Goal: Use online tool/utility: Utilize a website feature to perform a specific function

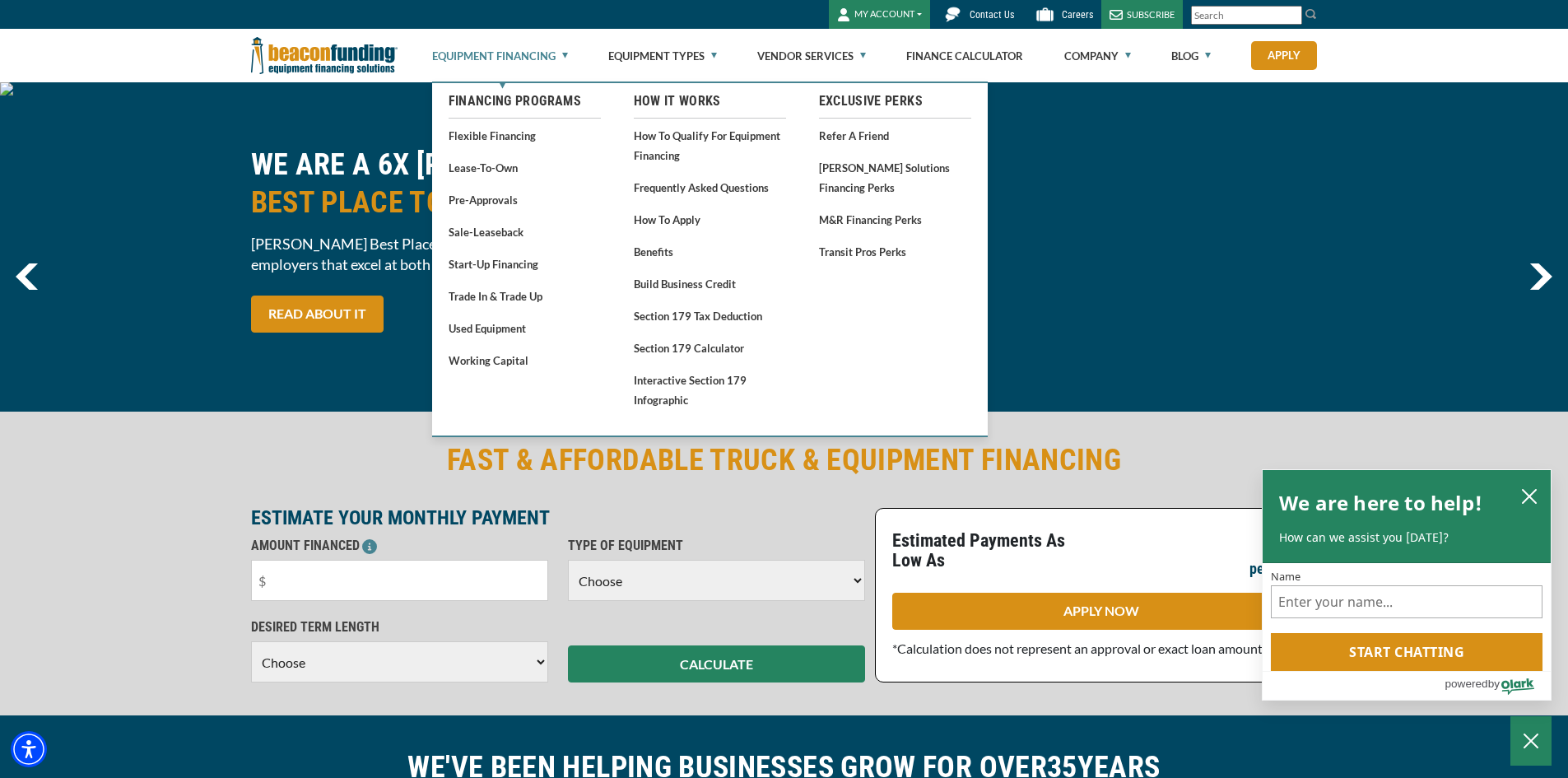
click at [565, 50] on link "Equipment Financing" at bounding box center [499, 55] width 136 height 53
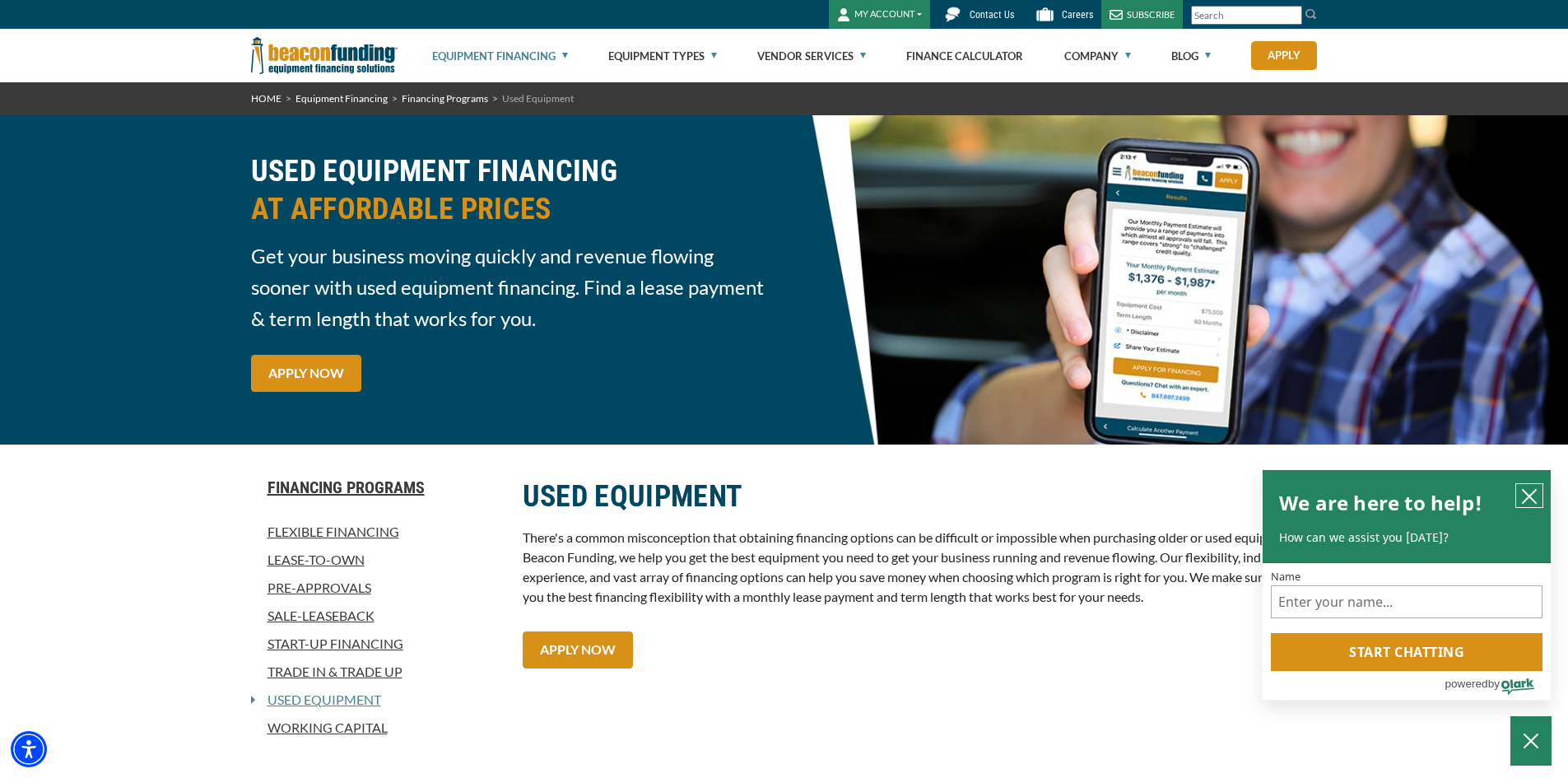
click at [1530, 492] on icon "close chatbox" at bounding box center [1529, 497] width 17 height 17
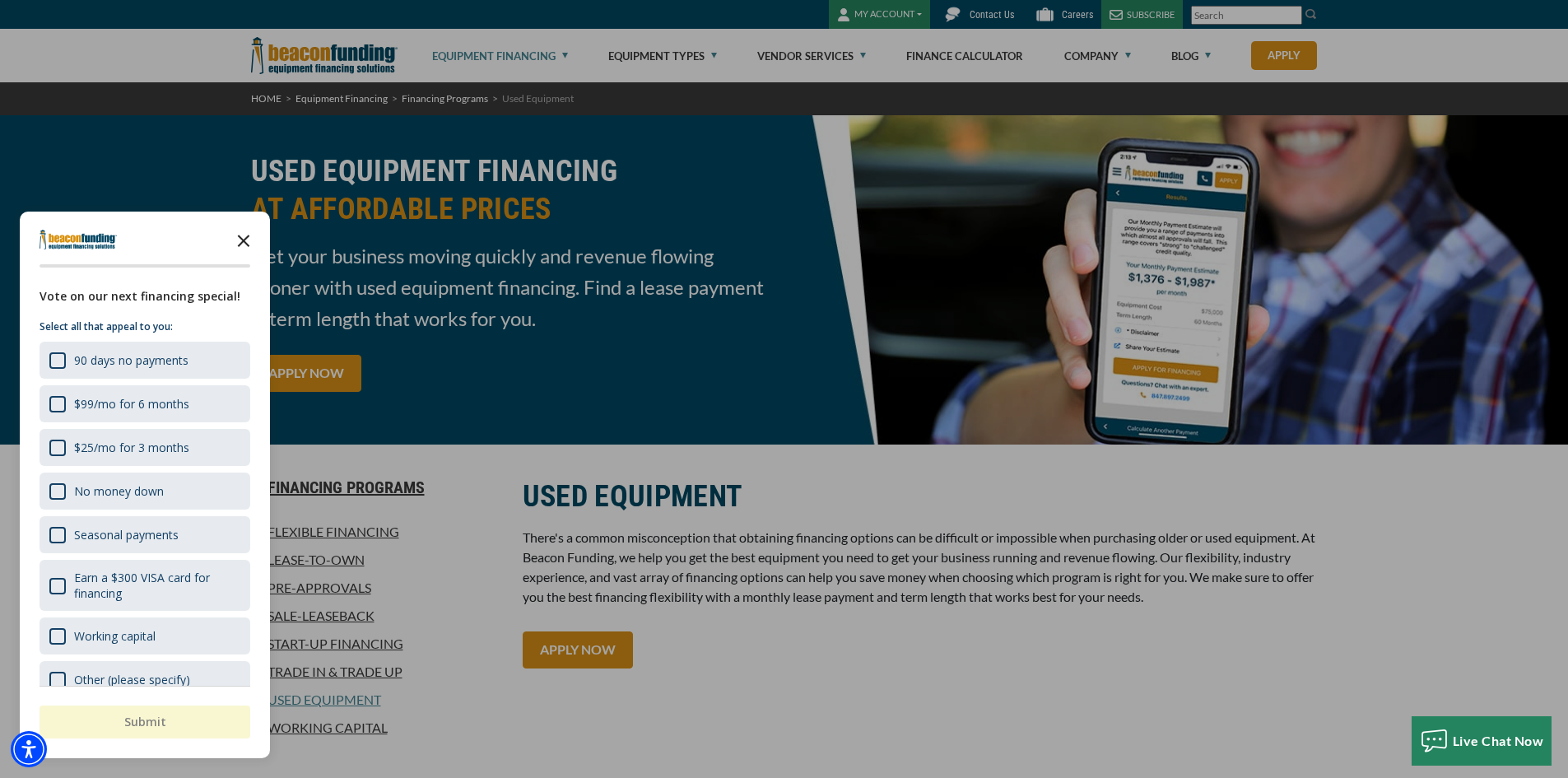
click at [240, 236] on icon "Close the survey" at bounding box center [244, 240] width 33 height 33
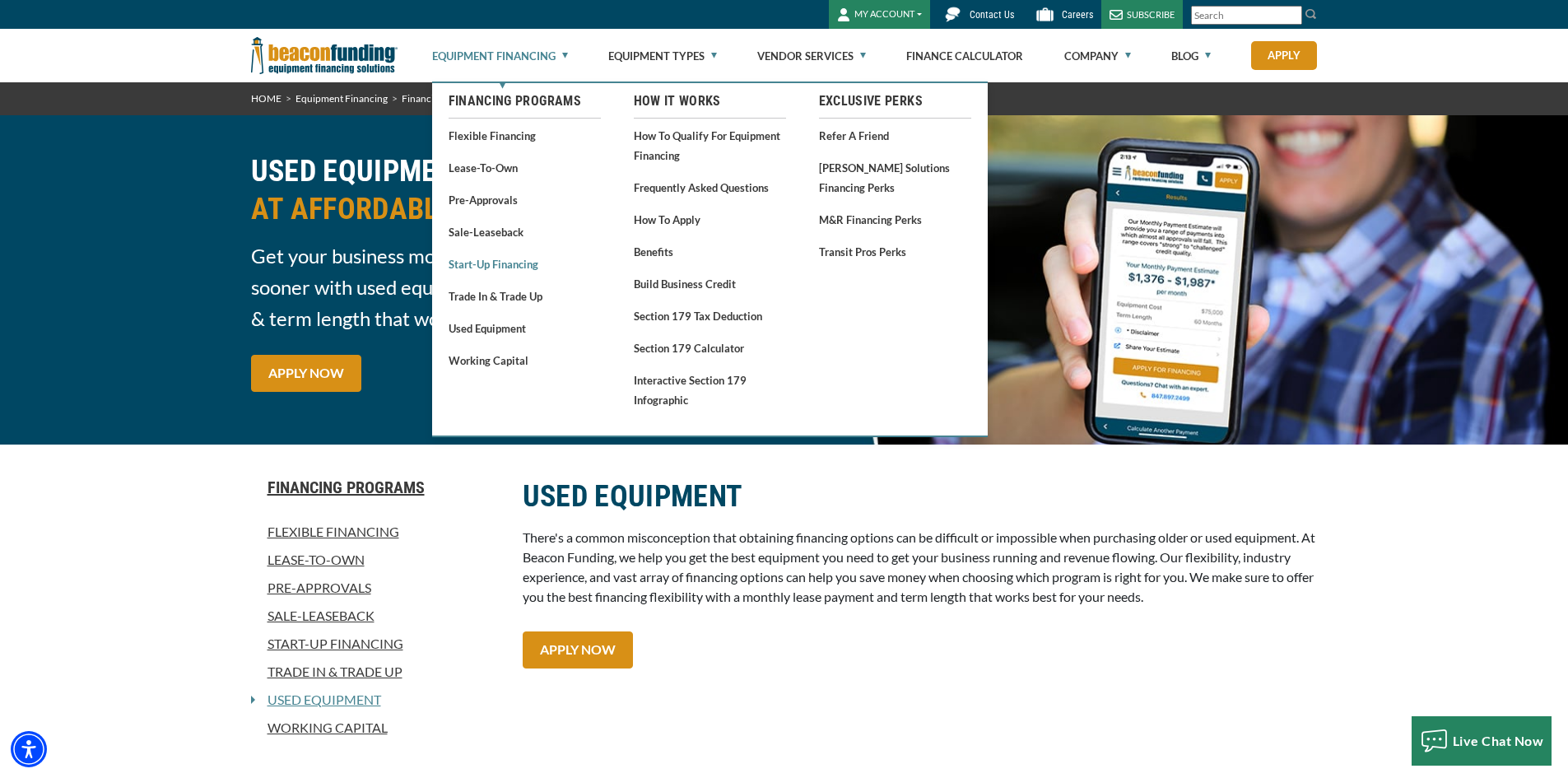
click at [504, 268] on link "Start-Up Financing" at bounding box center [524, 264] width 152 height 20
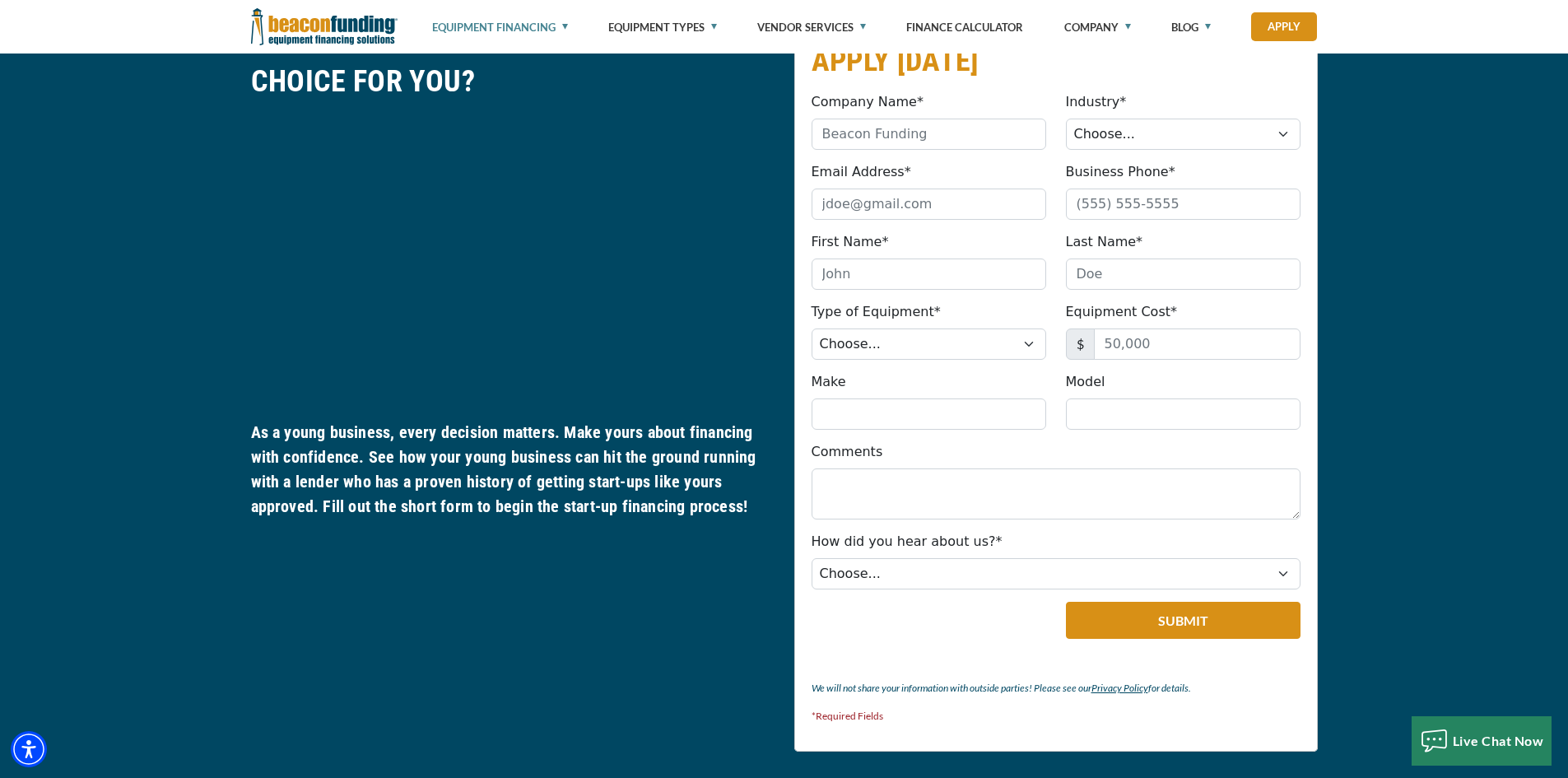
scroll to position [741, 0]
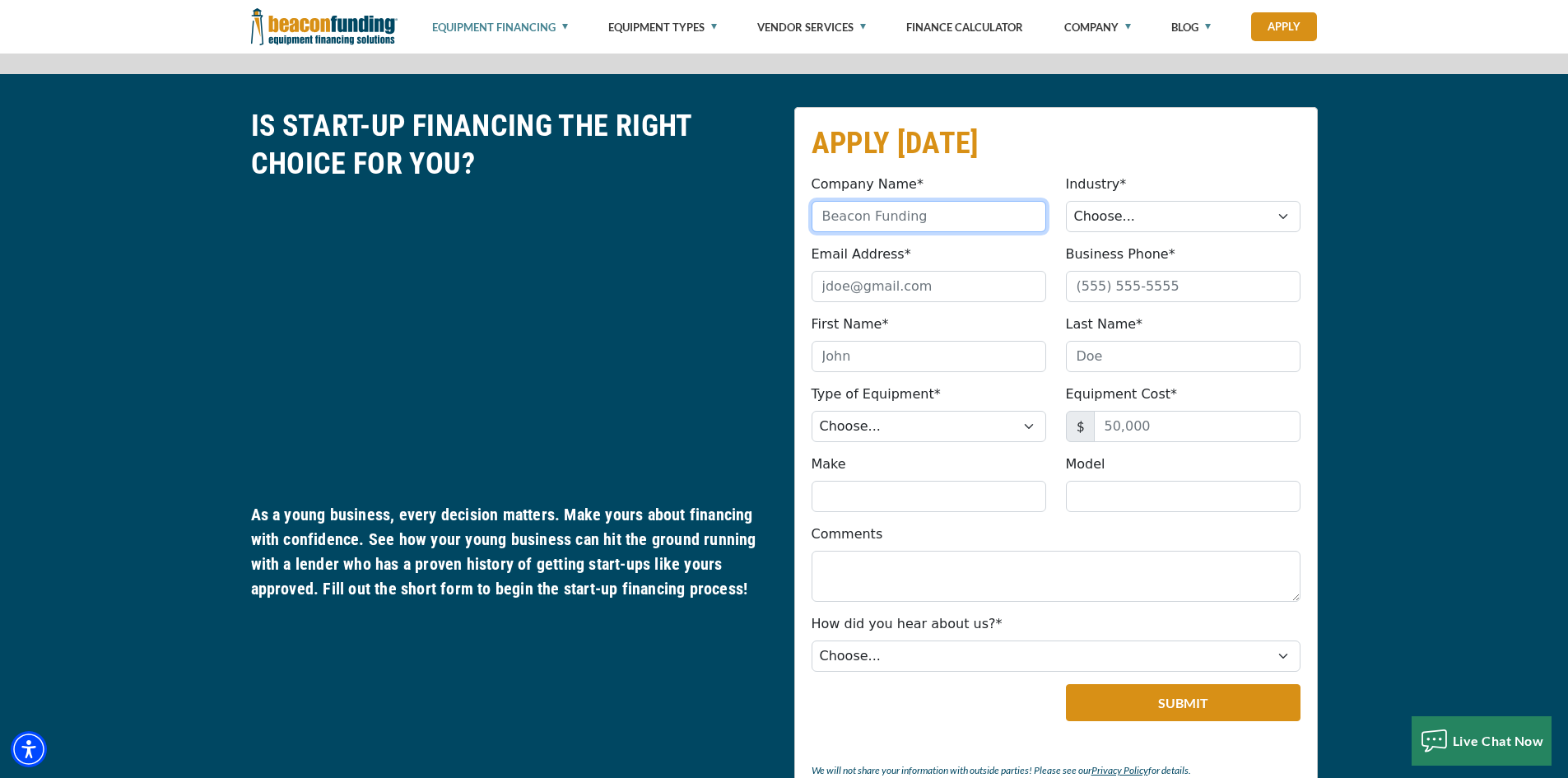
click at [904, 219] on input "Company Name*" at bounding box center [929, 217] width 234 height 31
click at [968, 171] on fieldset "APPLY TODAY Company Name* Please provide a valid company name. Industry* Choose…" at bounding box center [1056, 471] width 523 height 727
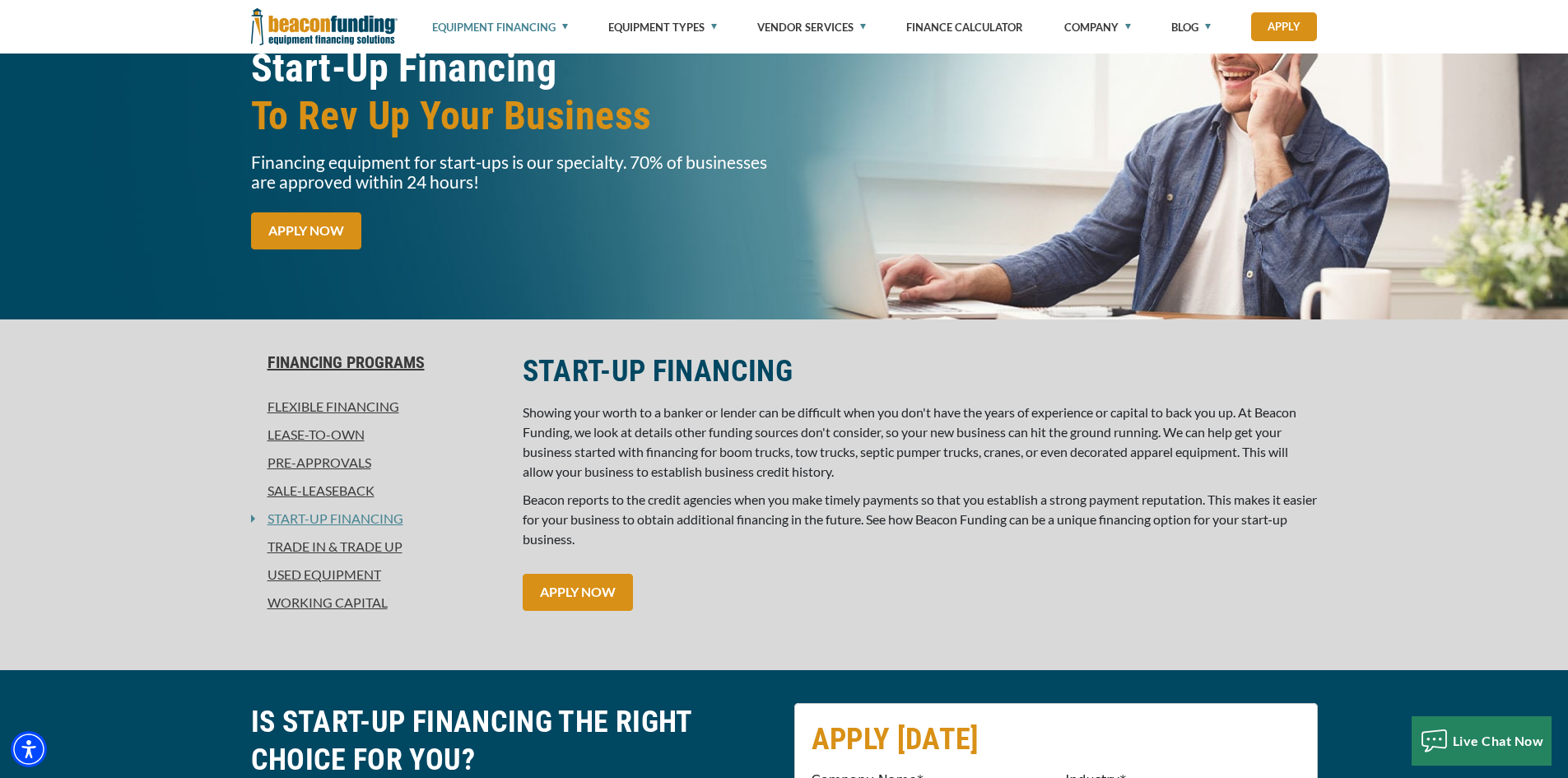
scroll to position [0, 0]
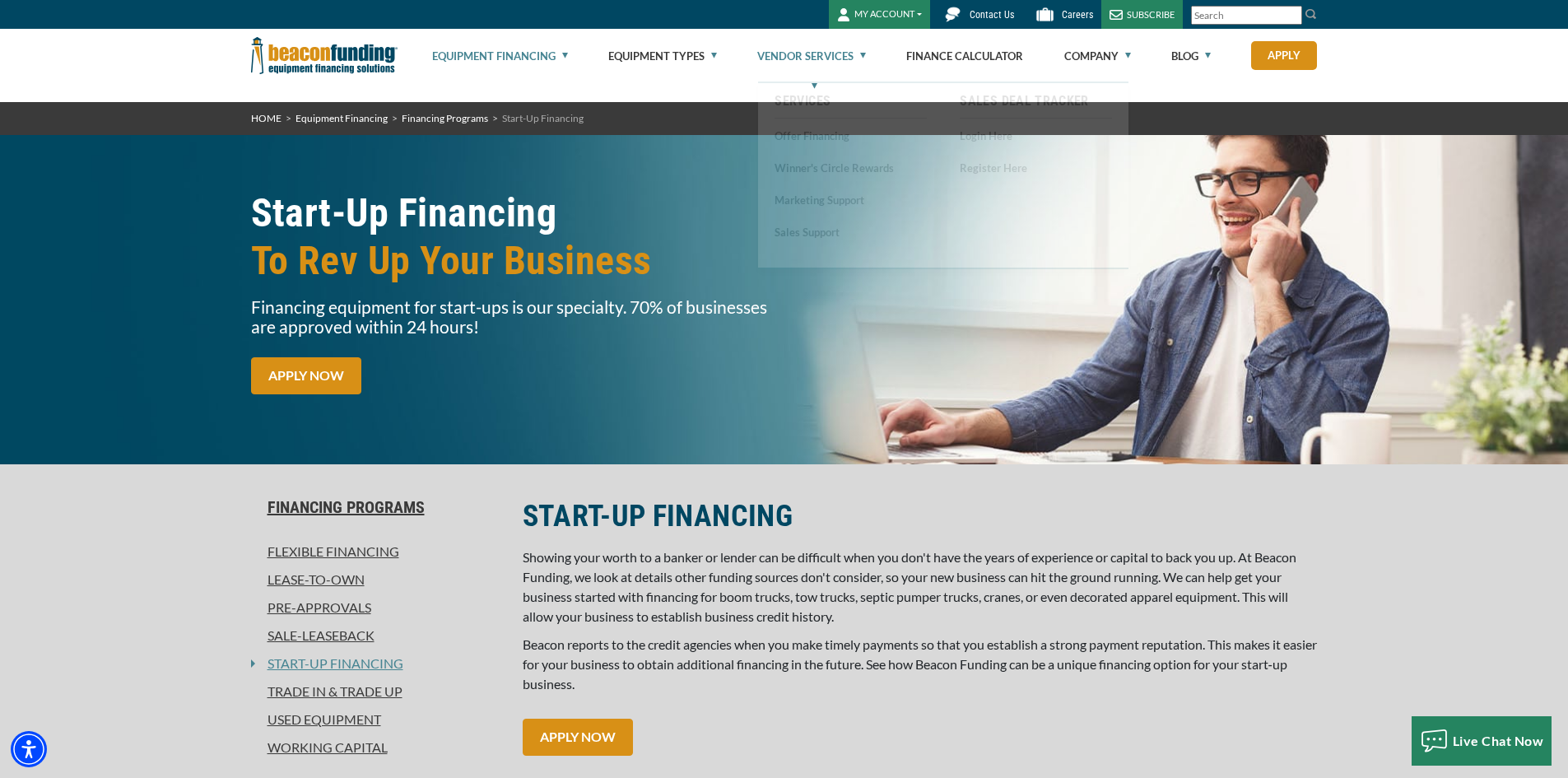
click at [831, 59] on link "Vendor Services" at bounding box center [812, 55] width 109 height 53
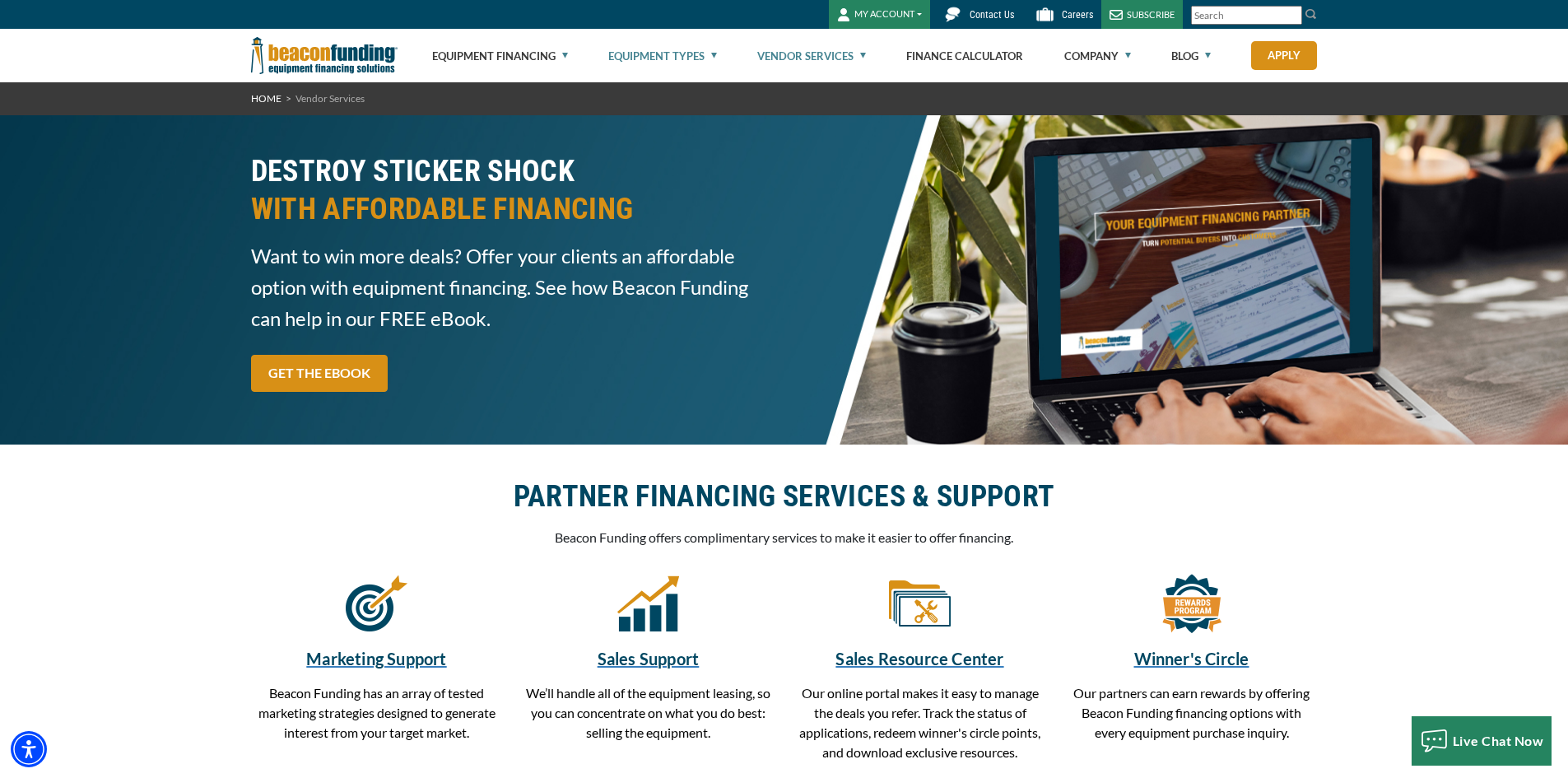
click at [708, 55] on link "Equipment Types" at bounding box center [663, 55] width 109 height 53
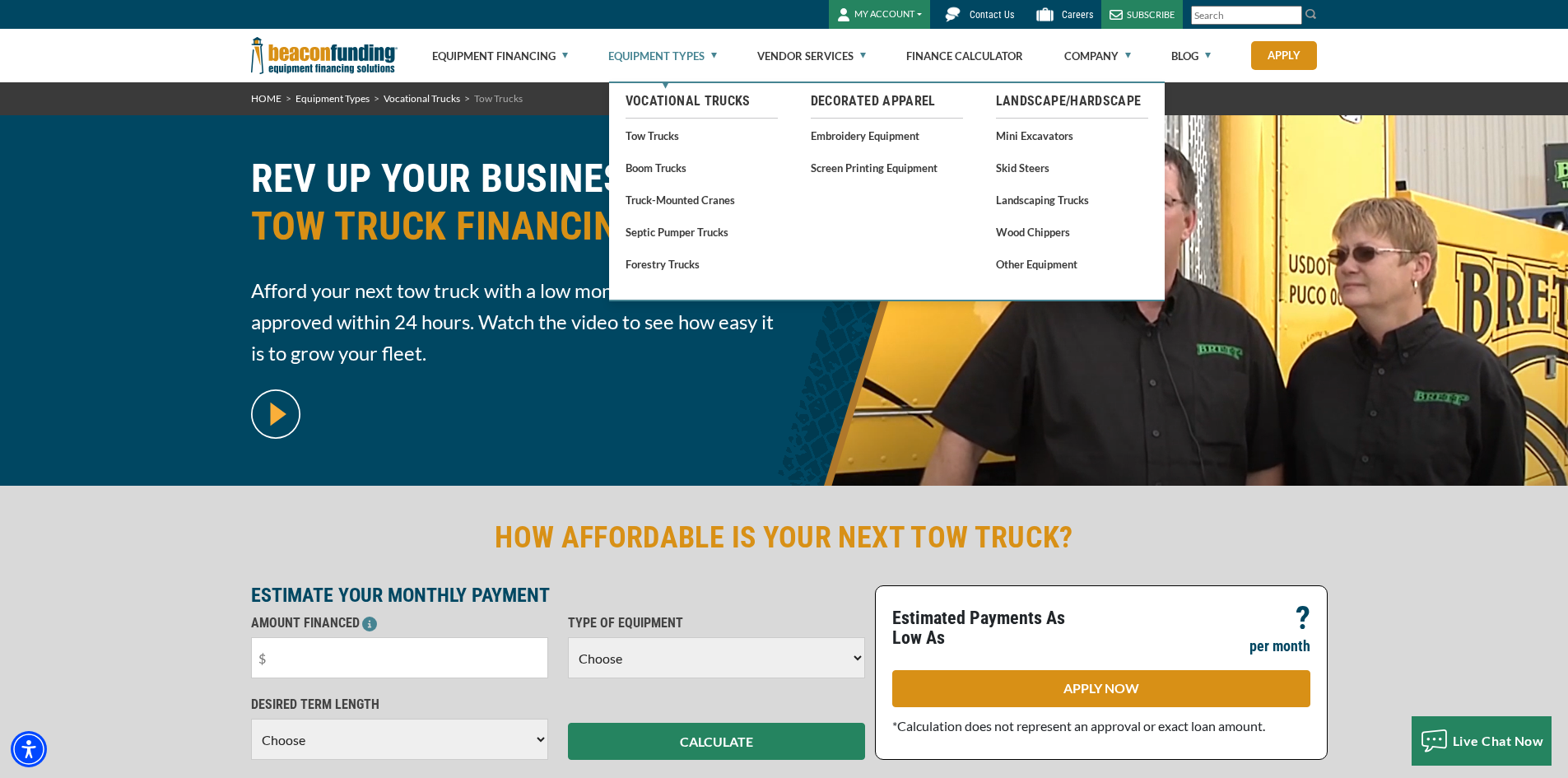
click at [665, 131] on link "Tow Trucks" at bounding box center [701, 136] width 152 height 20
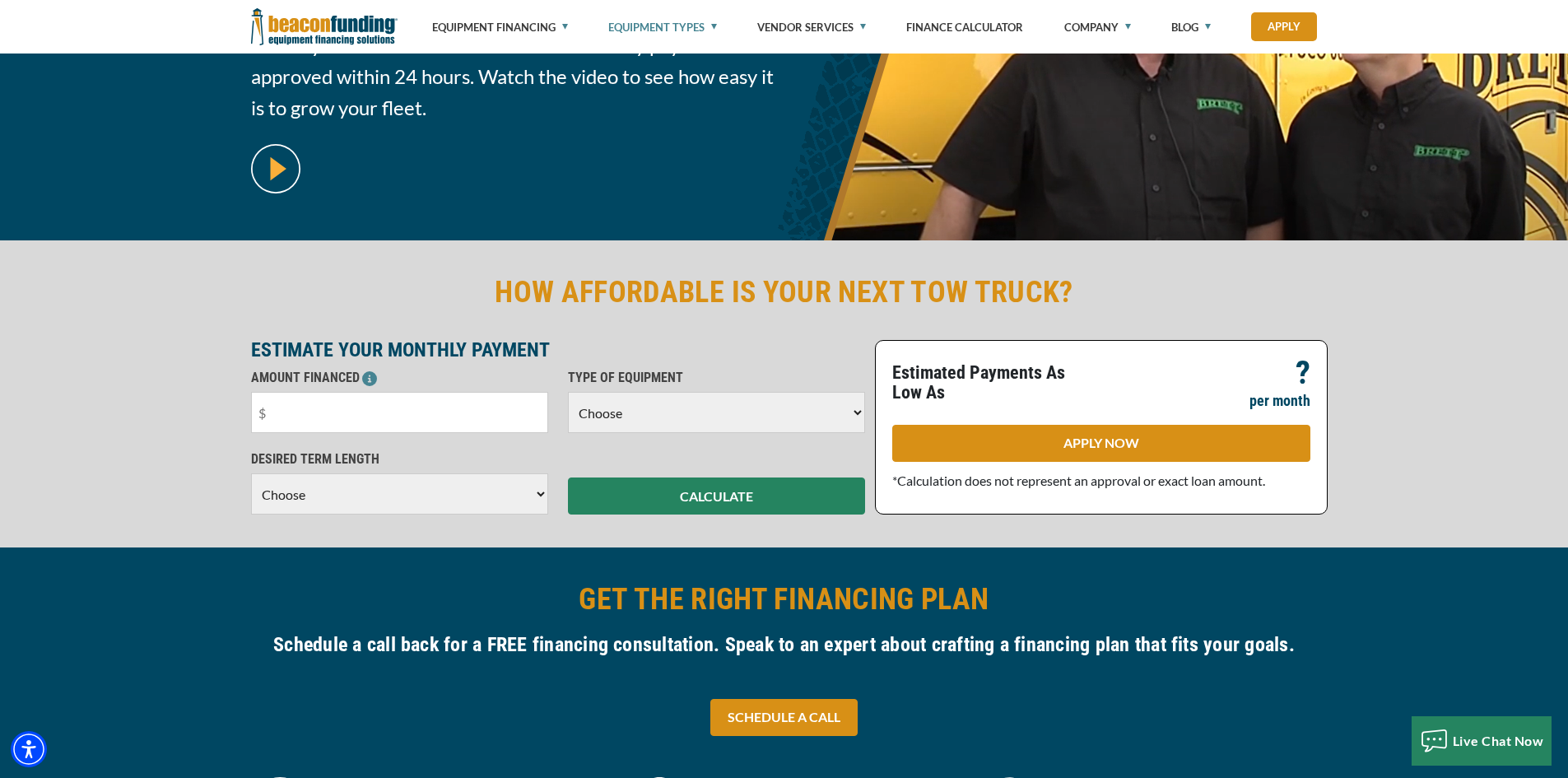
scroll to position [247, 0]
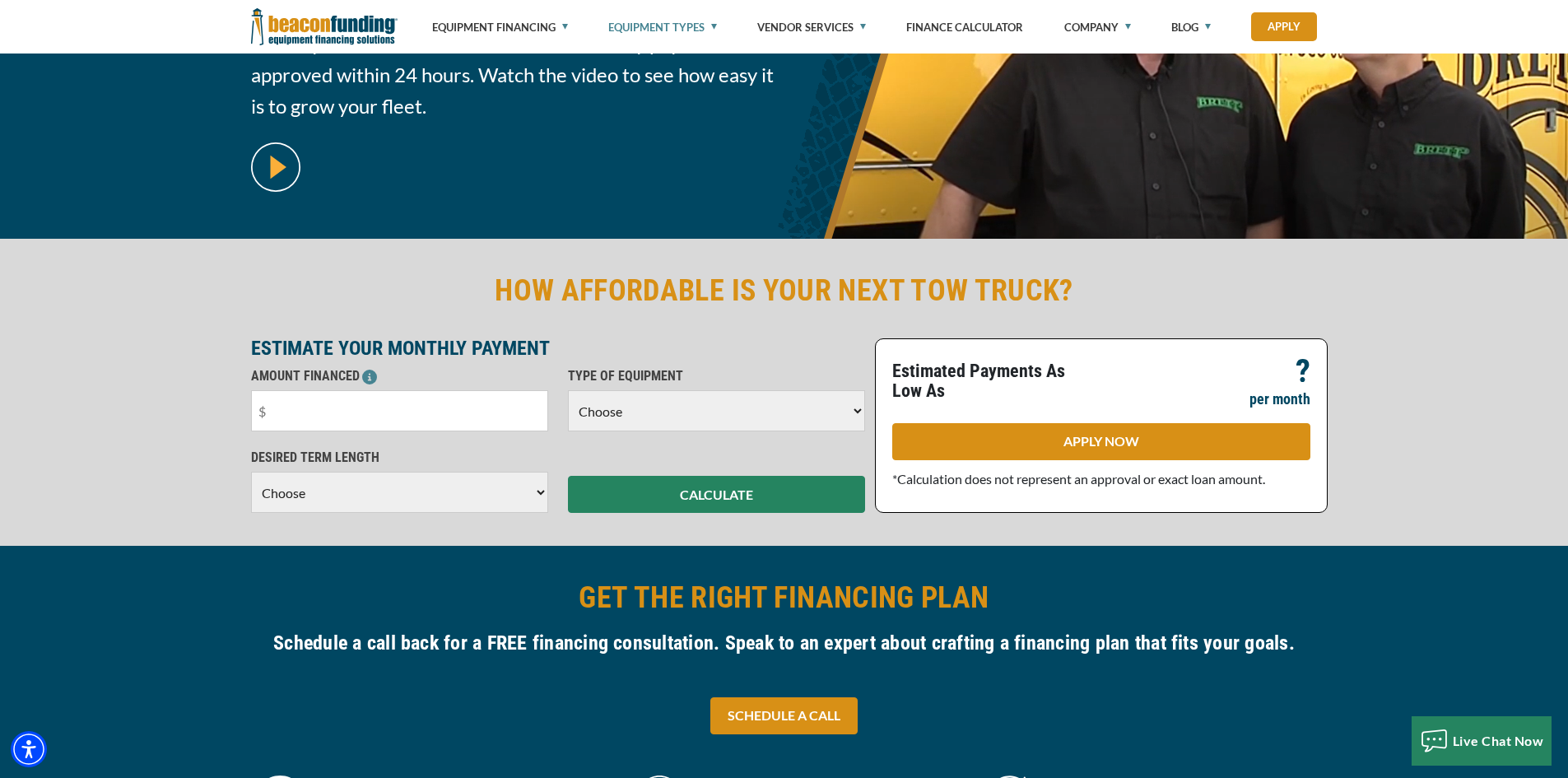
click at [425, 293] on h2 "HOW AFFORDABLE IS YOUR NEXT TOW TRUCK?" at bounding box center [784, 290] width 1067 height 38
click at [429, 418] on input "text" at bounding box center [400, 411] width 297 height 42
click at [418, 413] on input "text" at bounding box center [400, 411] width 297 height 42
click at [478, 490] on select "Choose 36 Months 48 Months 60 Months" at bounding box center [400, 492] width 297 height 42
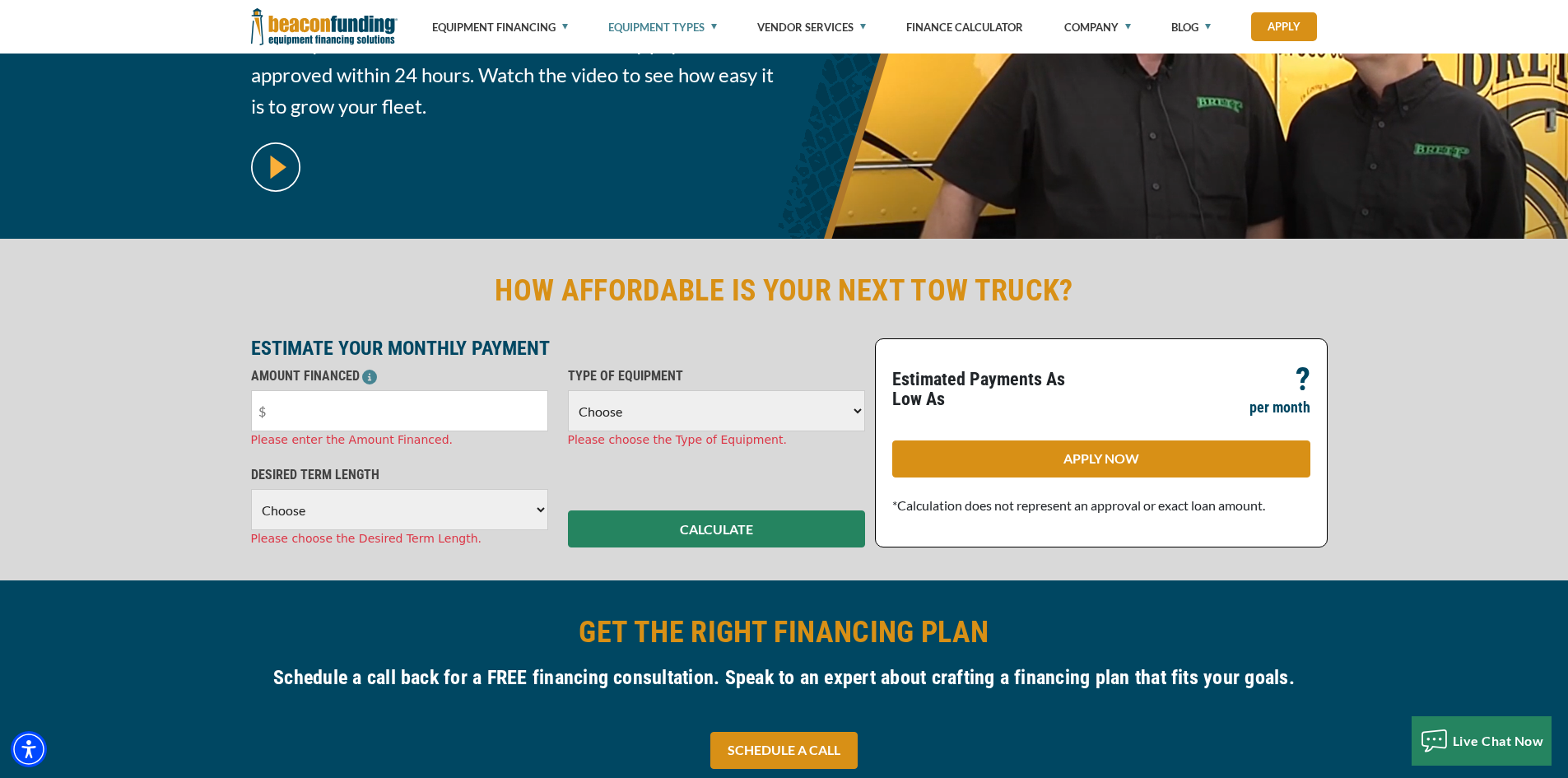
select select "60"
click at [251, 489] on select "Choose 36 Months 48 Months 60 Months" at bounding box center [400, 509] width 297 height 42
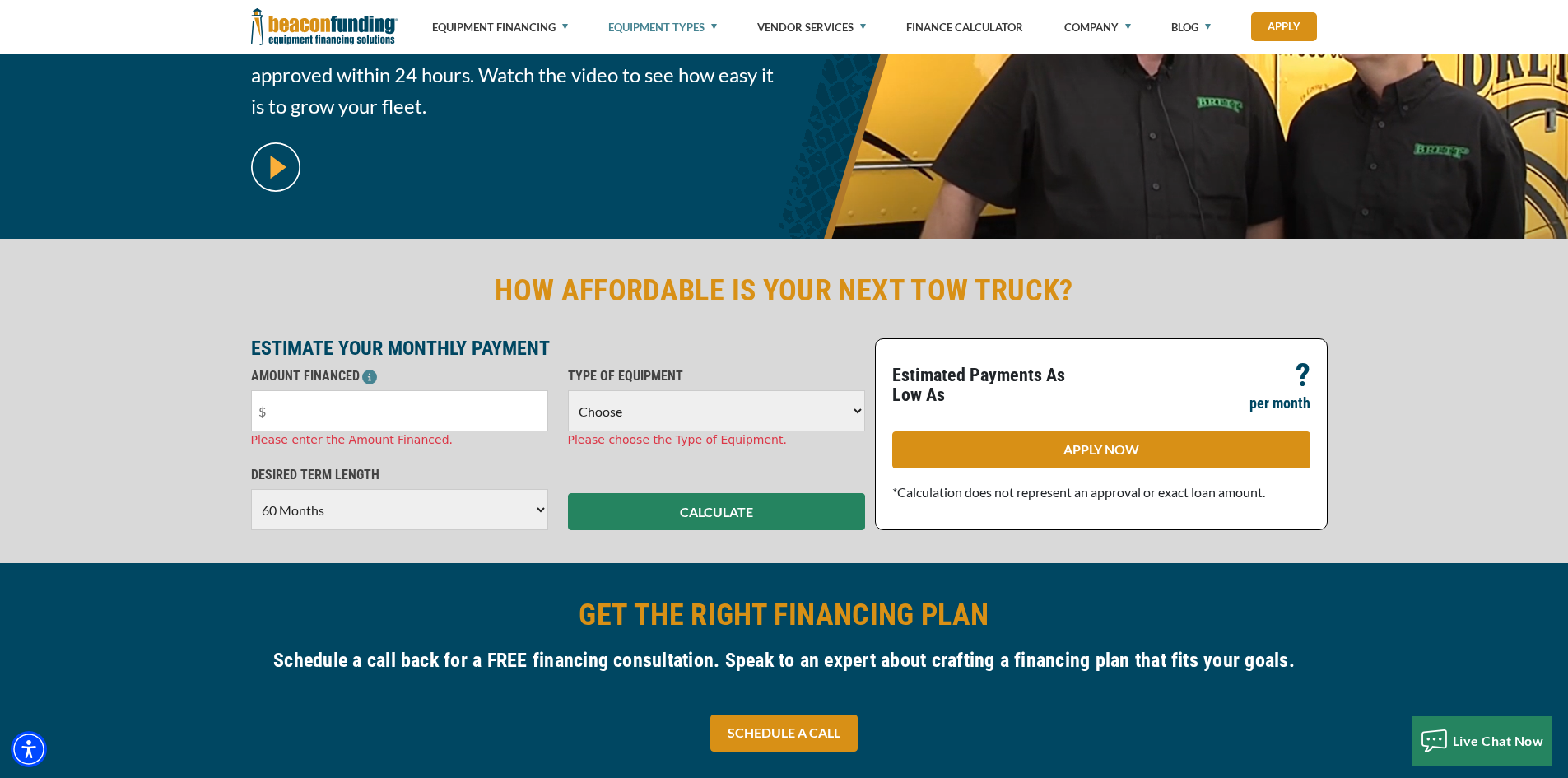
click at [359, 431] on input "text" at bounding box center [400, 411] width 297 height 42
type input "$50,000"
click at [624, 390] on select "Choose Backhoe Boom/Bucket Truck Chipper Commercial Mower Crane DTG/DTF Printin…" at bounding box center [717, 411] width 297 height 42
select select "5"
click at [569, 390] on select "Choose Backhoe Boom/Bucket Truck Chipper Commercial Mower Crane DTG/DTF Printin…" at bounding box center [717, 411] width 297 height 42
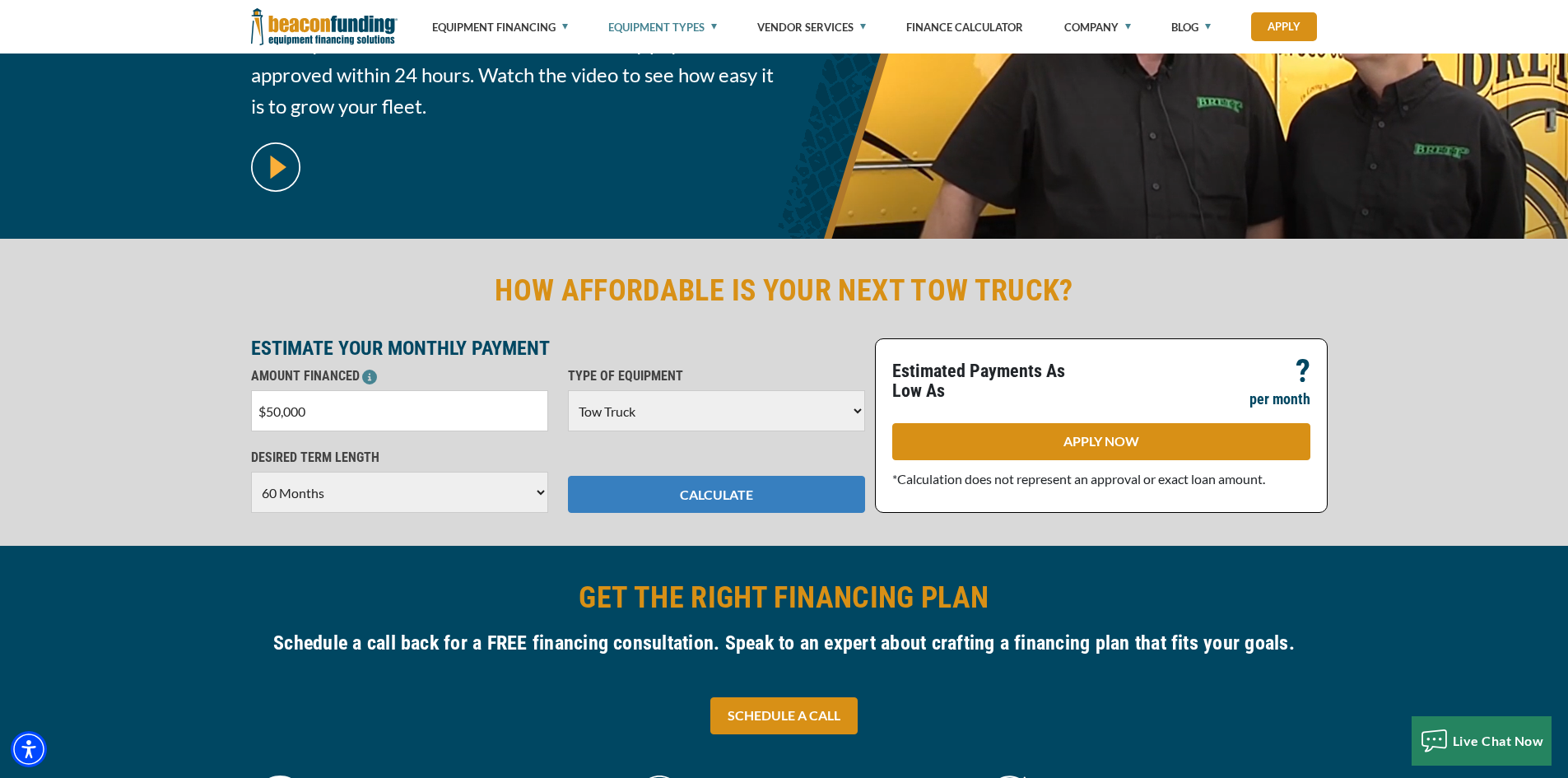
click at [716, 497] on button "CALCULATE" at bounding box center [717, 495] width 297 height 37
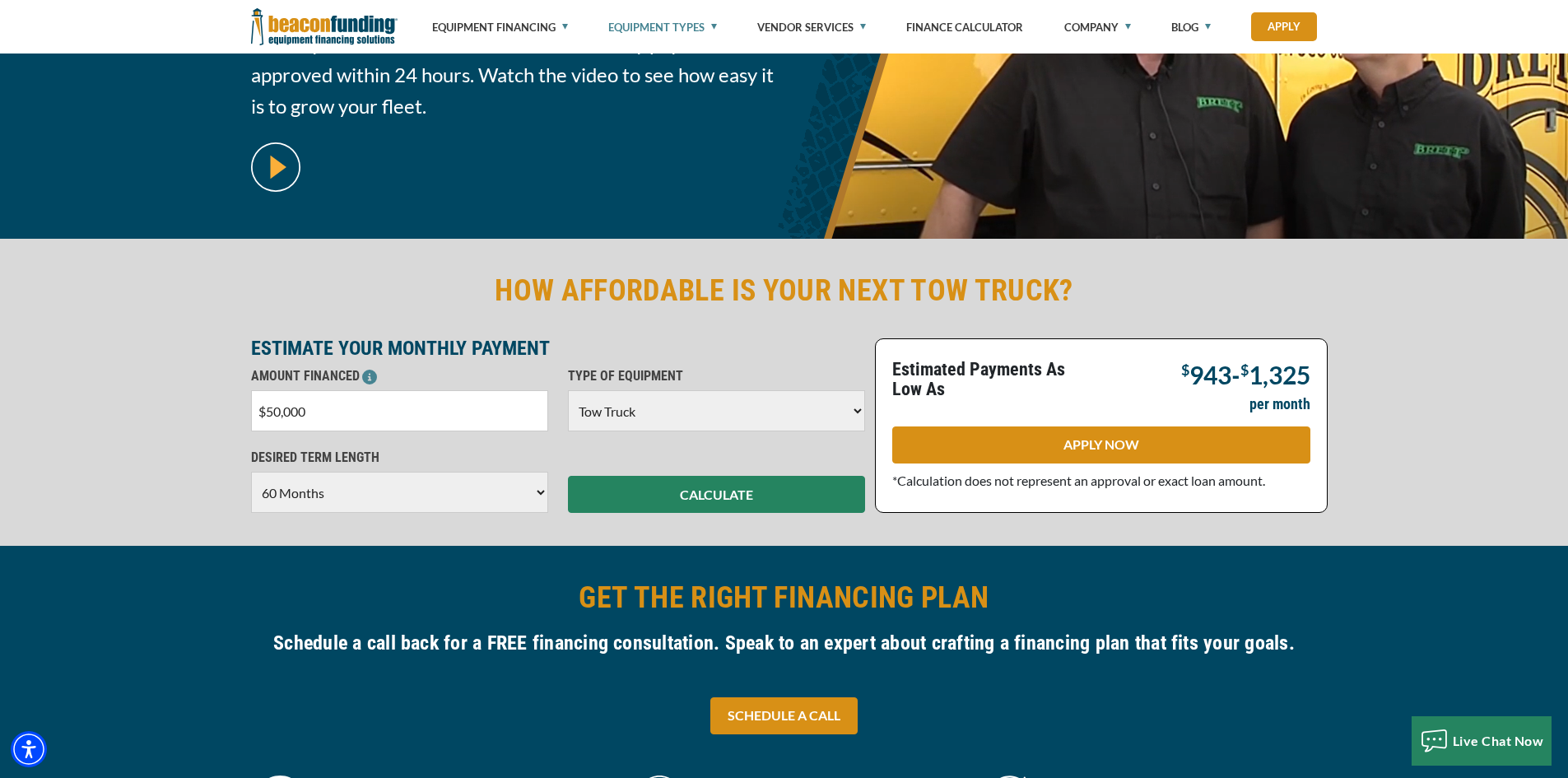
click at [1403, 362] on div "HOW AFFORDABLE IS YOUR NEXT TOW TRUCK? ESTIMATE YOUR MONTHLY PAYMENT AMOUNT FIN…" at bounding box center [784, 392] width 1568 height 307
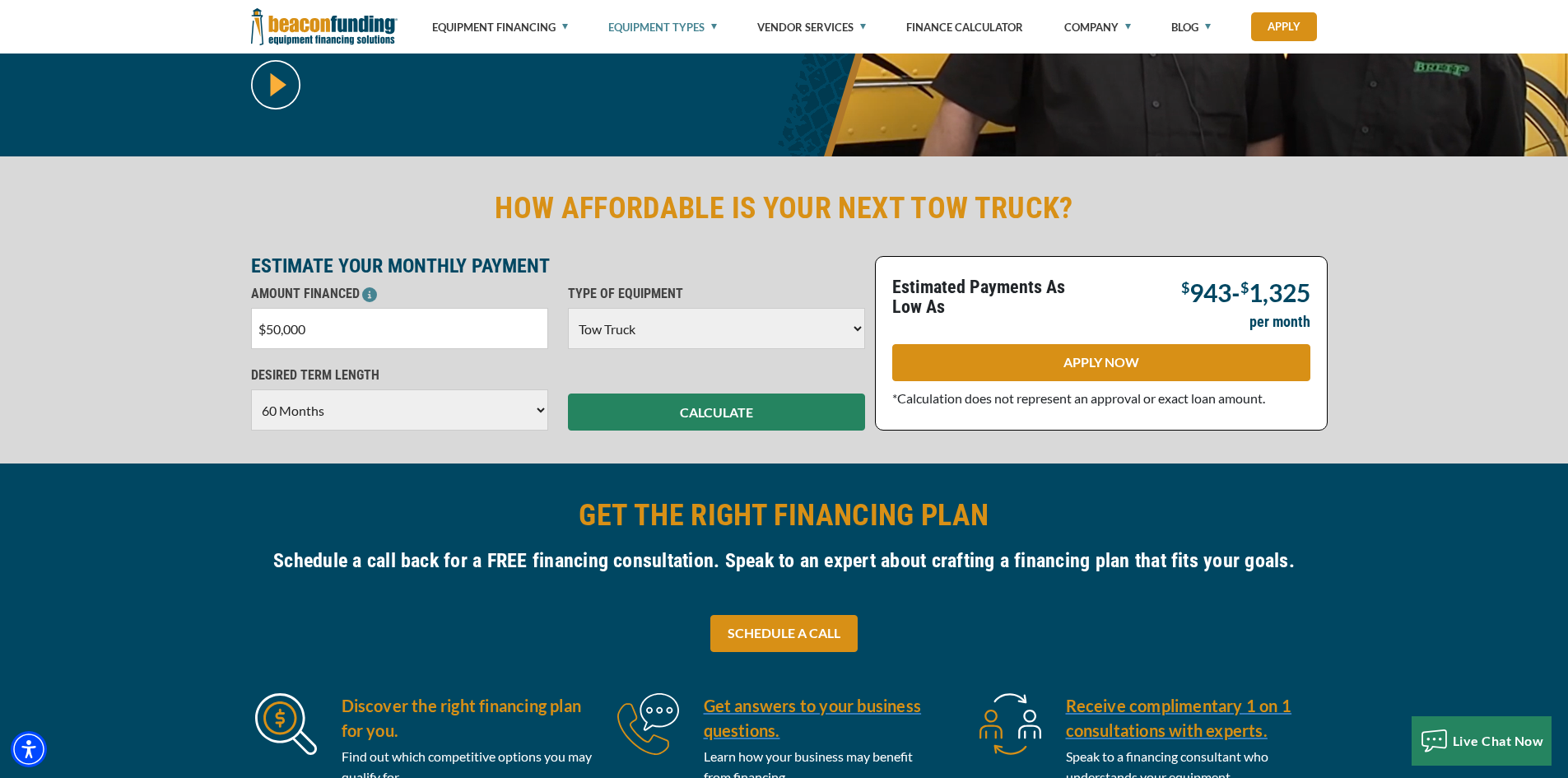
scroll to position [412, 0]
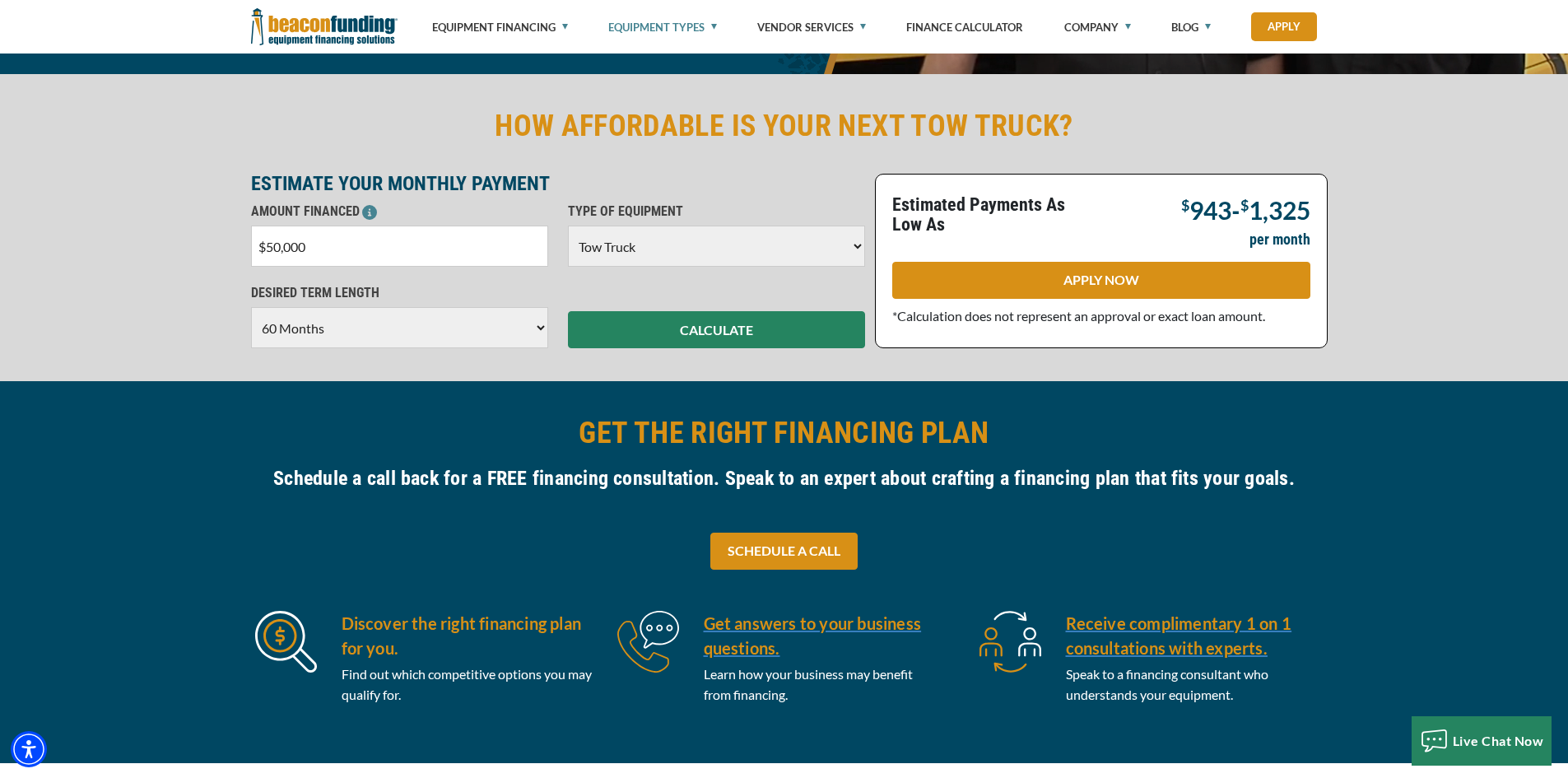
click at [1430, 324] on div "HOW AFFORDABLE IS YOUR NEXT TOW TRUCK? ESTIMATE YOUR MONTHLY PAYMENT AMOUNT FIN…" at bounding box center [784, 227] width 1568 height 307
drag, startPoint x: 353, startPoint y: 256, endPoint x: 211, endPoint y: 244, distance: 142.5
click at [212, 244] on div "HOW AFFORDABLE IS YOUR NEXT TOW TRUCK? ESTIMATE YOUR MONTHLY PAYMENT AMOUNT FIN…" at bounding box center [784, 227] width 1568 height 307
type input "$70,000"
click at [759, 340] on button "CALCULATE" at bounding box center [717, 329] width 297 height 37
